Goal: Task Accomplishment & Management: Manage account settings

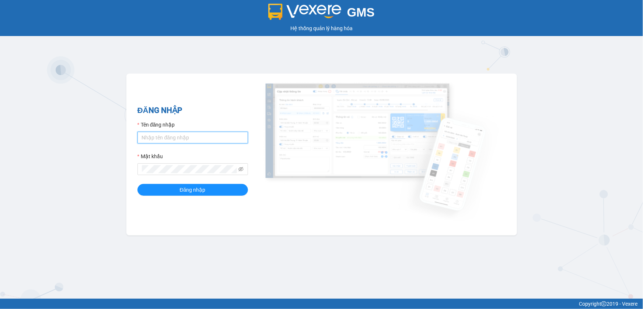
click at [178, 139] on input "Tên đăng nhập" at bounding box center [192, 138] width 110 height 12
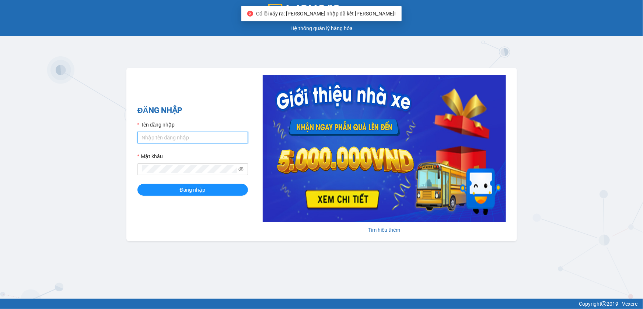
click at [210, 143] on input "Tên đăng nhập" at bounding box center [192, 138] width 110 height 12
type input "phuongkt.minhquoc"
click at [199, 134] on input "phuongkt.minhquoc" at bounding box center [192, 138] width 110 height 12
click at [199, 139] on input "phuongkt.minhquoc" at bounding box center [192, 138] width 110 height 12
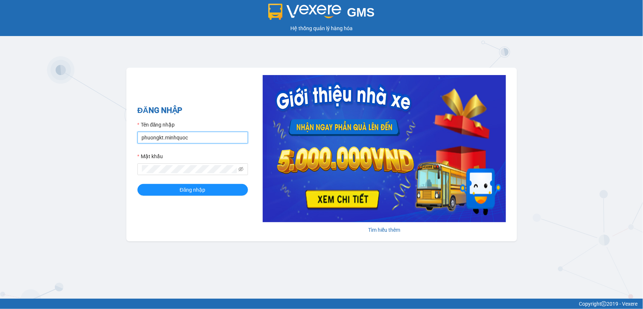
click at [199, 139] on input "phuongkt.minhquoc" at bounding box center [192, 138] width 110 height 12
click at [199, 140] on input "phuongkt.minhquoc" at bounding box center [192, 138] width 110 height 12
click at [199, 140] on input "Tên đăng nhập" at bounding box center [192, 138] width 110 height 12
click at [199, 137] on input "phuongkt.minhquoc" at bounding box center [192, 138] width 110 height 12
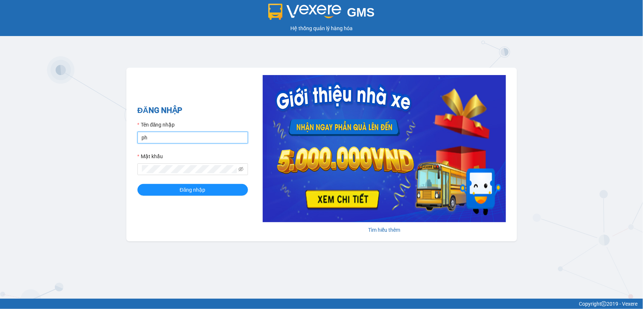
type input "p"
